Goal: Navigation & Orientation: Find specific page/section

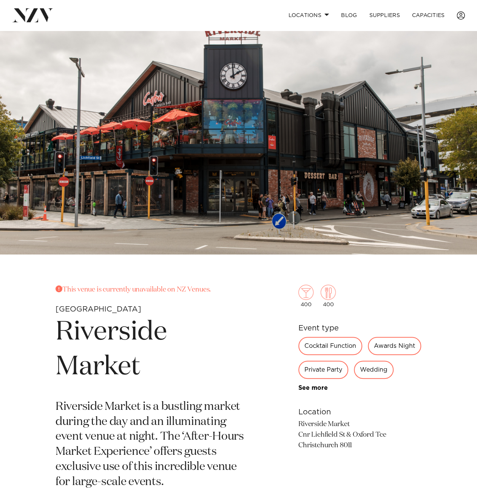
drag, startPoint x: 0, startPoint y: 0, endPoint x: 232, endPoint y: 148, distance: 275.3
click at [232, 148] on img at bounding box center [238, 143] width 477 height 224
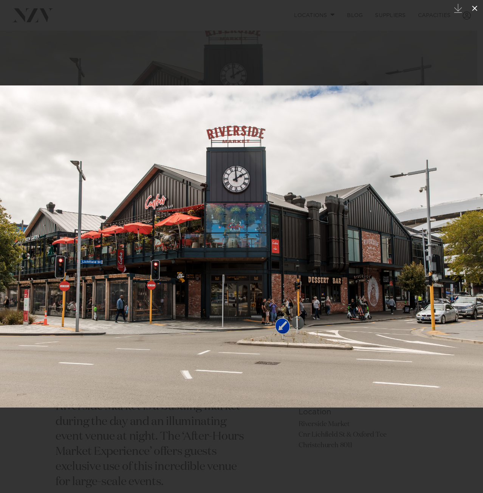
click at [477, 8] on icon at bounding box center [474, 8] width 9 height 9
